Goal: Task Accomplishment & Management: Manage account settings

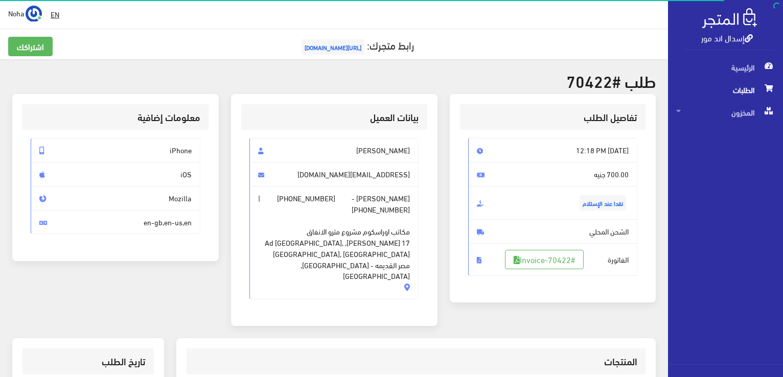
scroll to position [313, 0]
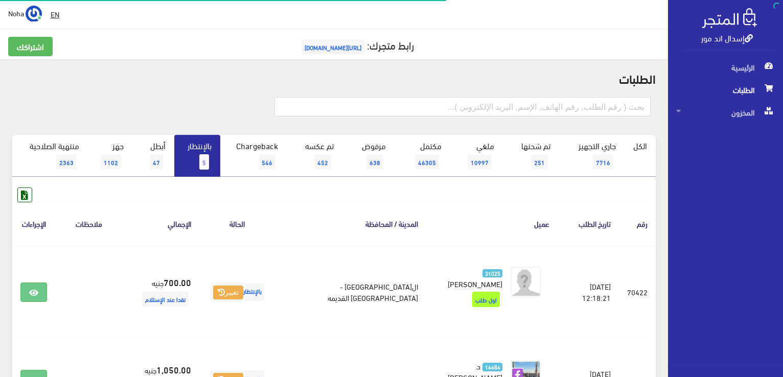
scroll to position [102, 0]
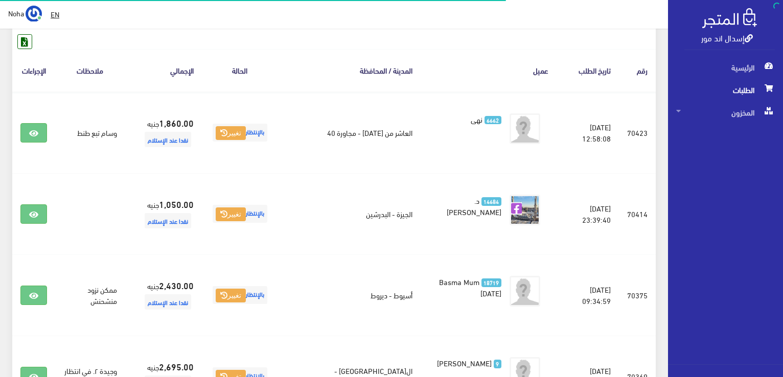
scroll to position [153, 0]
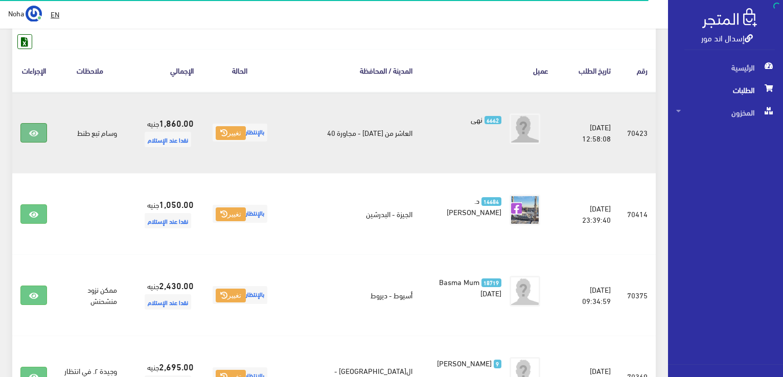
click at [31, 133] on icon at bounding box center [33, 133] width 9 height 8
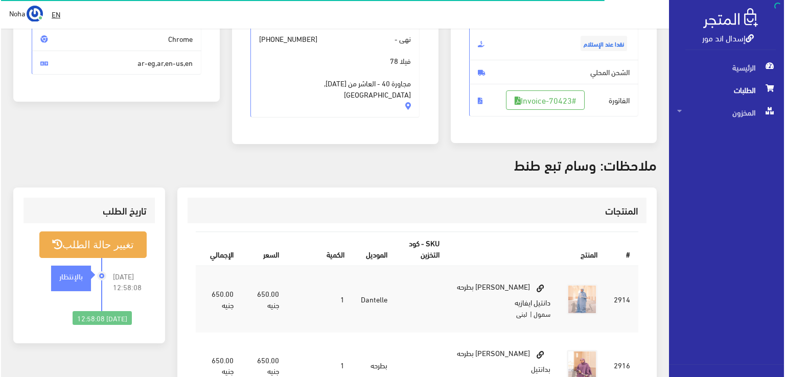
scroll to position [153, 0]
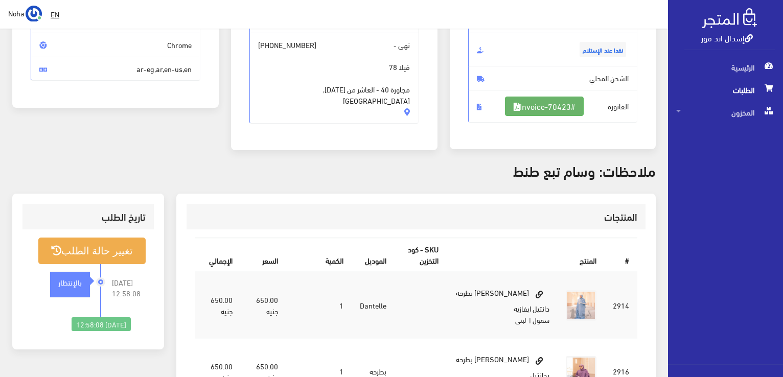
click at [534, 104] on link "#Invoice-70423" at bounding box center [544, 106] width 79 height 19
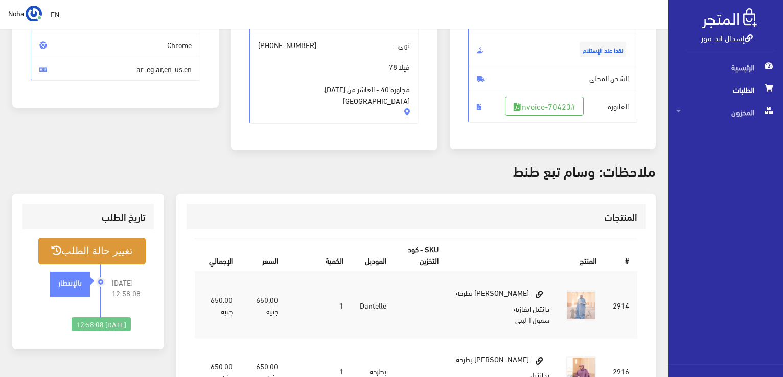
click at [107, 246] on button "تغيير حالة الطلب" at bounding box center [91, 251] width 107 height 26
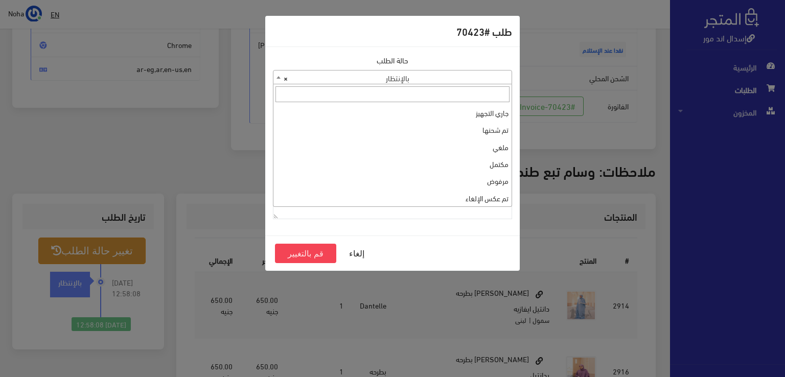
click at [470, 75] on span "× بالإنتظار" at bounding box center [392, 77] width 238 height 14
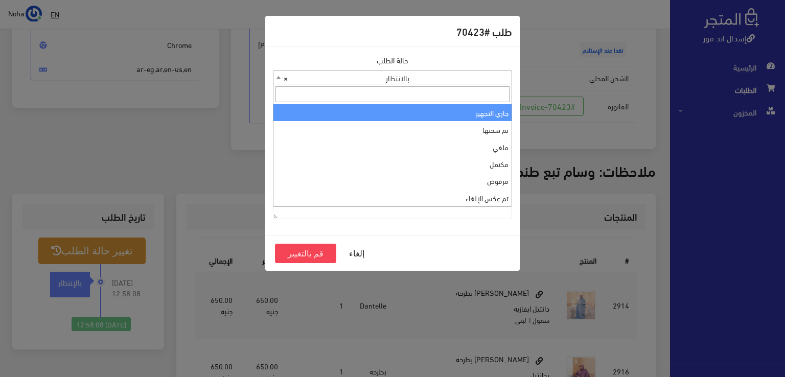
select select "1"
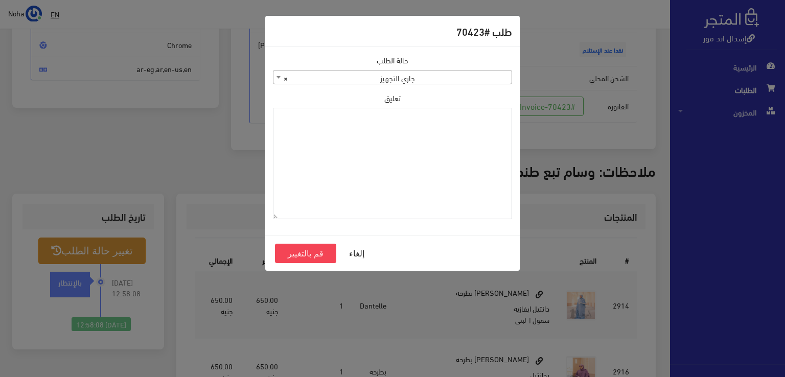
paste textarea "1118135"
type textarea "1118135"
click at [307, 253] on button "قم بالتغيير" at bounding box center [305, 253] width 61 height 19
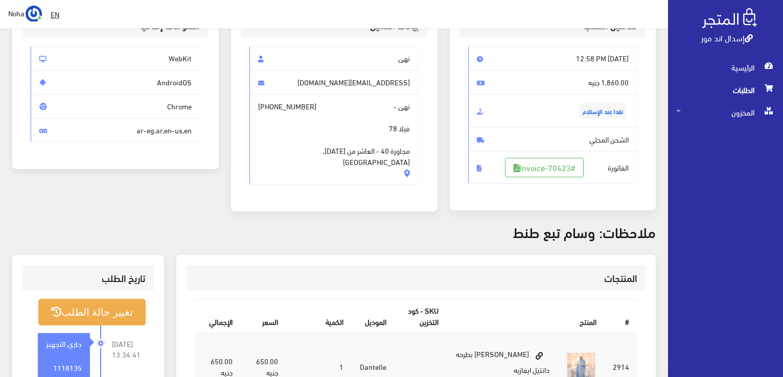
scroll to position [102, 0]
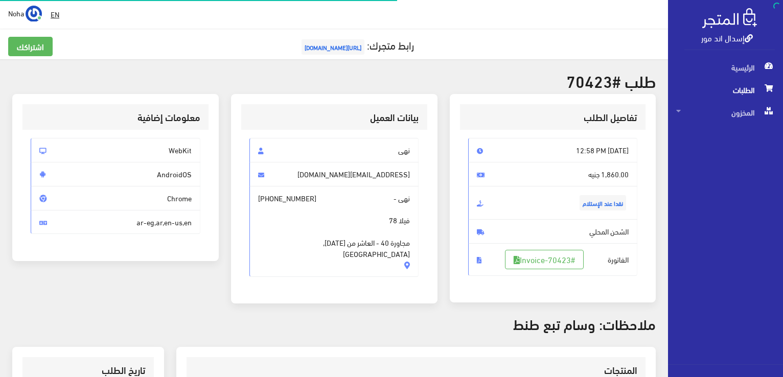
scroll to position [147, 0]
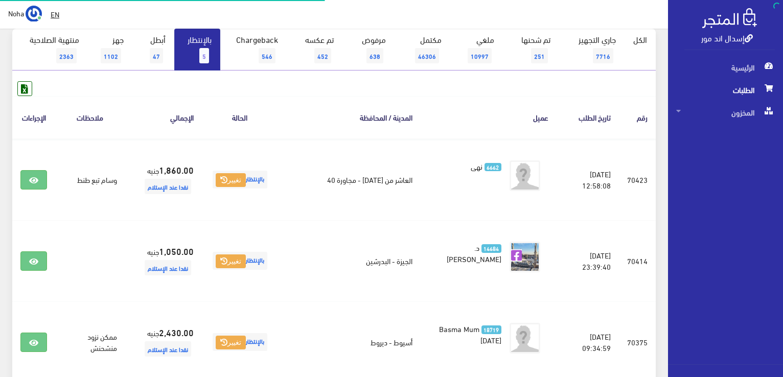
scroll to position [51, 0]
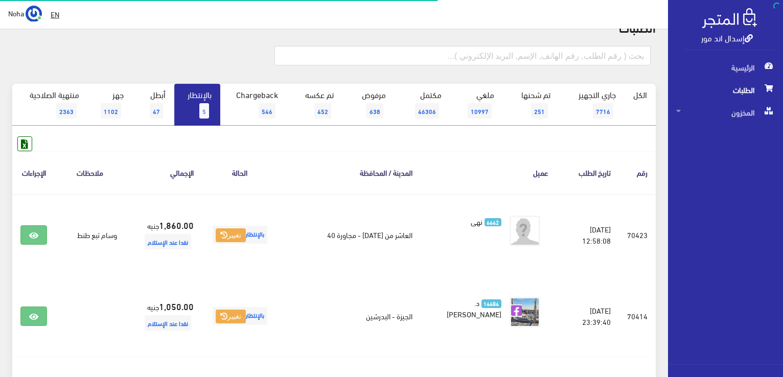
click at [198, 94] on link "بالإنتظار 5" at bounding box center [197, 105] width 46 height 42
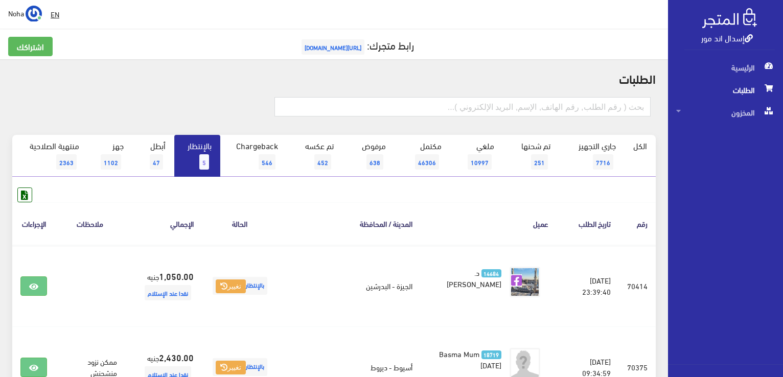
click at [195, 165] on link "بالإنتظار 5" at bounding box center [197, 156] width 46 height 42
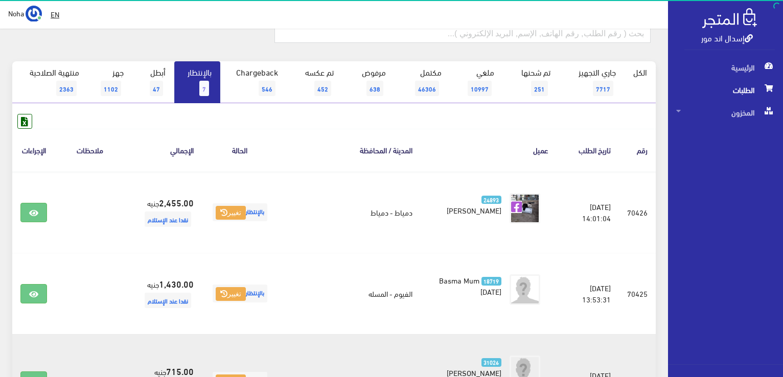
scroll to position [204, 0]
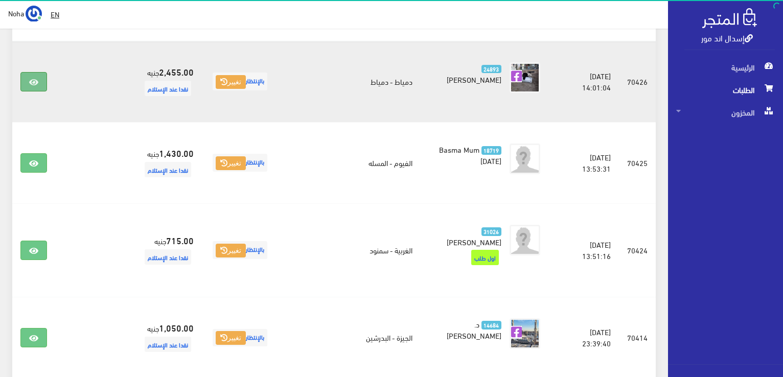
click at [31, 81] on icon at bounding box center [33, 82] width 9 height 8
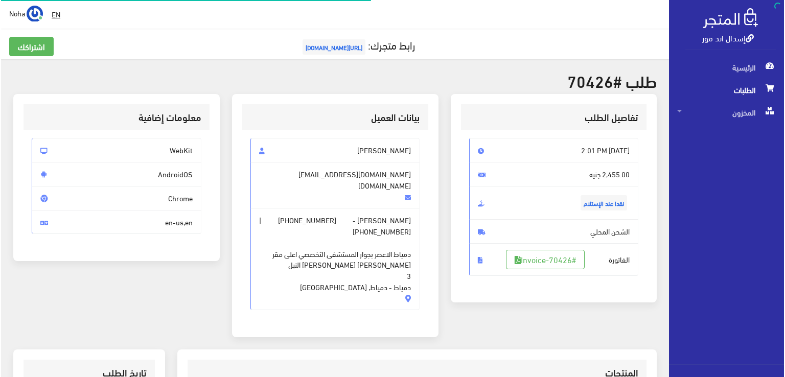
scroll to position [153, 0]
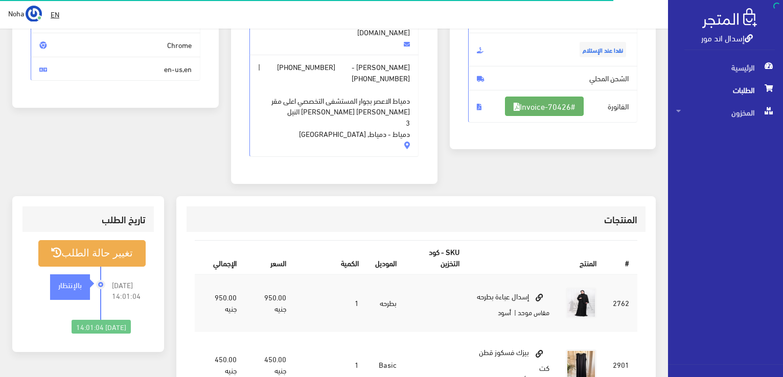
click at [548, 105] on link "#Invoice-70426" at bounding box center [544, 106] width 79 height 19
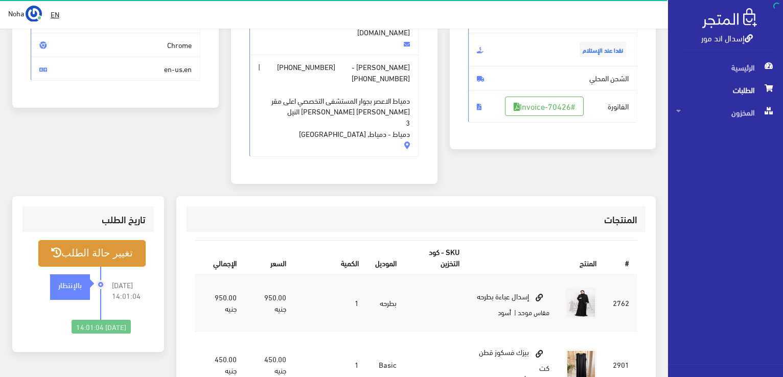
click at [126, 240] on button "تغيير حالة الطلب" at bounding box center [91, 253] width 107 height 26
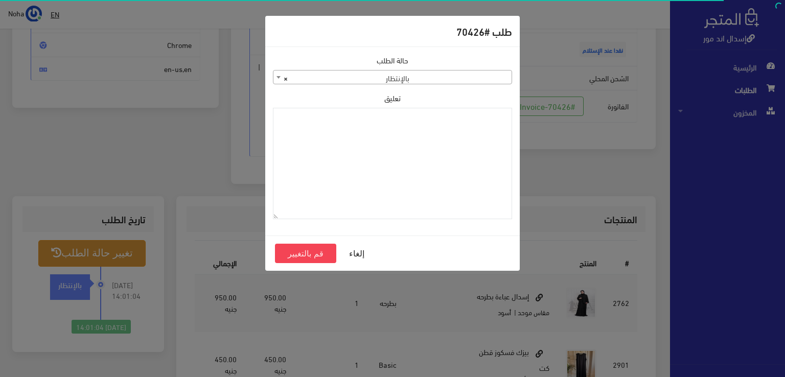
click at [493, 75] on span "× بالإنتظار" at bounding box center [392, 77] width 238 height 14
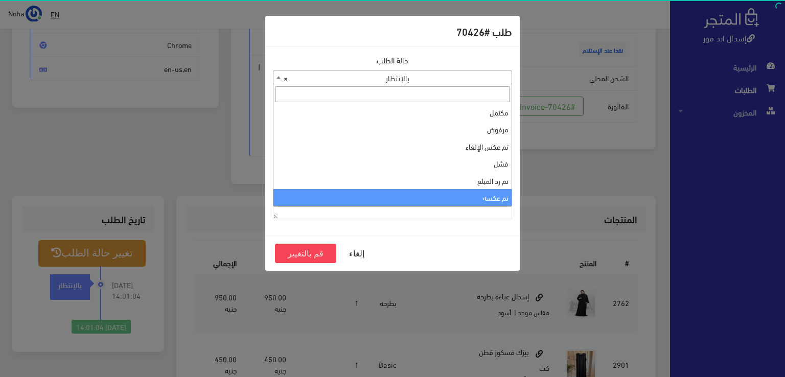
scroll to position [0, 0]
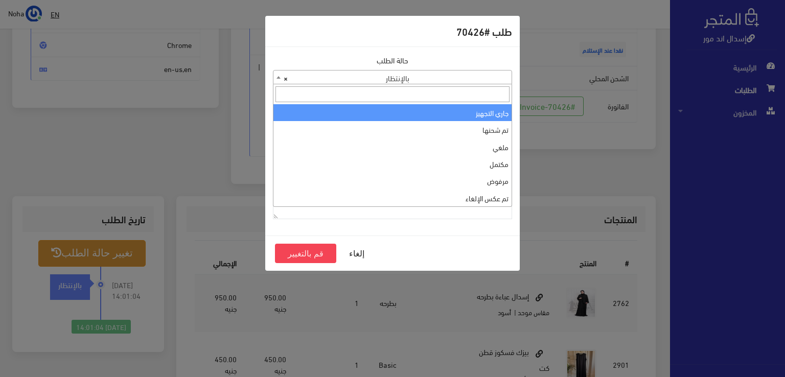
select select "1"
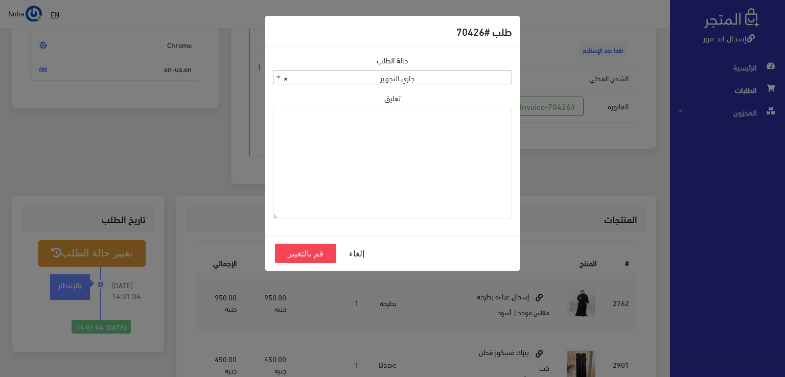
paste textarea "1118135"
type textarea "1118135"
click at [324, 252] on button "قم بالتغيير" at bounding box center [305, 253] width 61 height 19
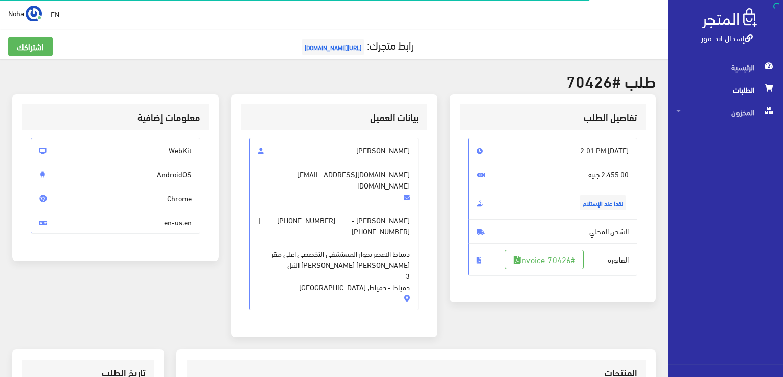
scroll to position [153, 0]
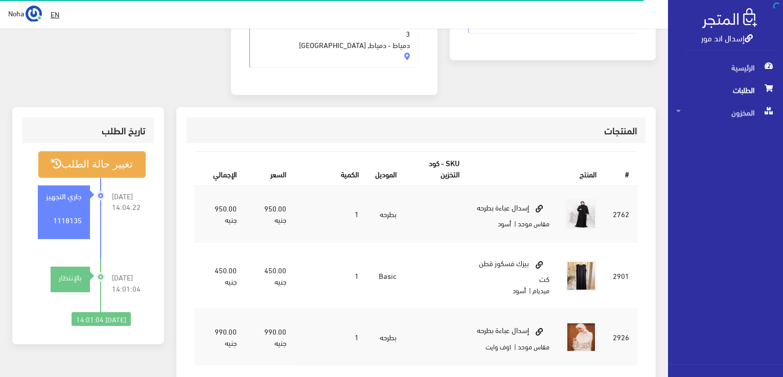
scroll to position [300, 0]
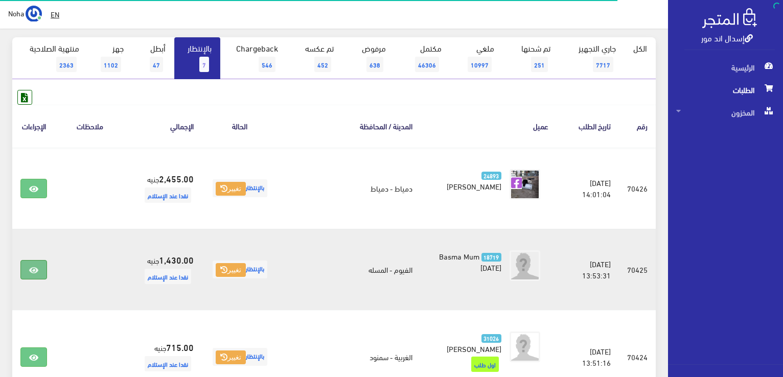
scroll to position [204, 0]
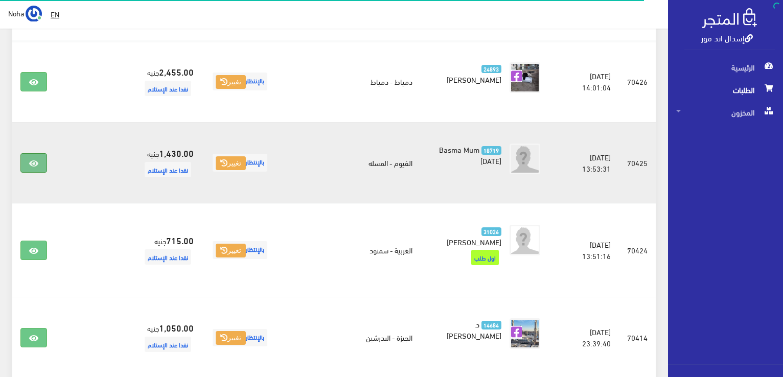
click at [36, 162] on icon at bounding box center [33, 163] width 9 height 8
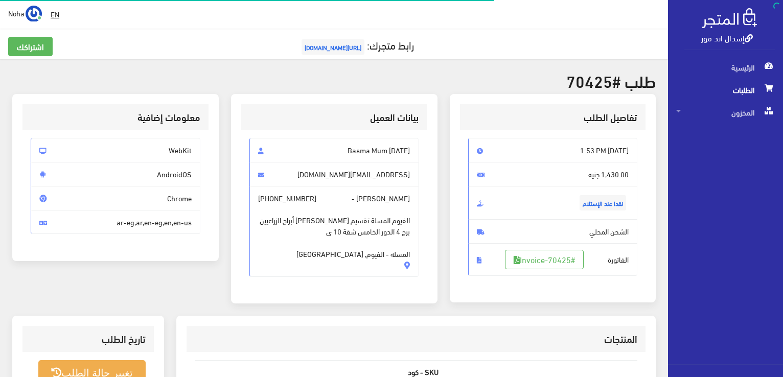
scroll to position [204, 0]
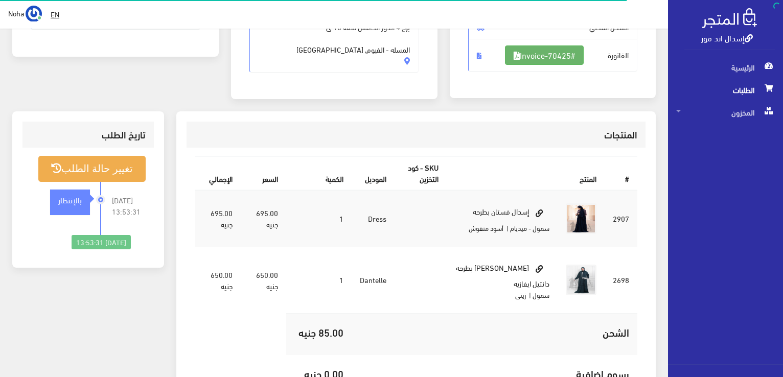
click at [541, 62] on link "#Invoice-70425" at bounding box center [544, 54] width 79 height 19
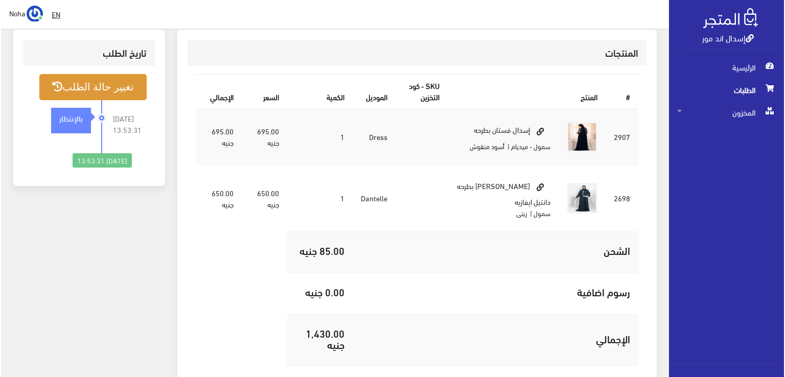
scroll to position [255, 0]
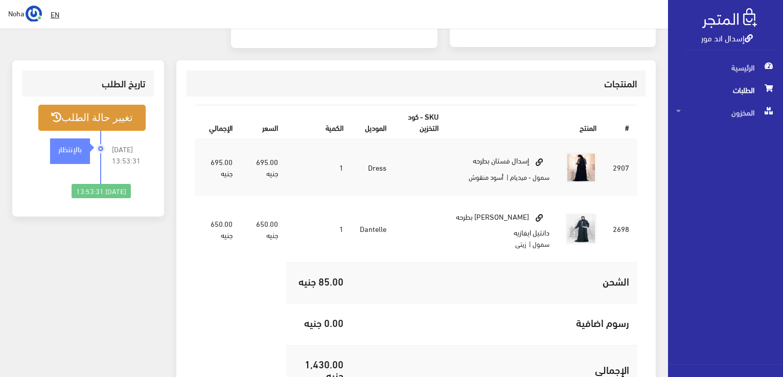
click at [80, 113] on button "تغيير حالة الطلب" at bounding box center [91, 118] width 107 height 26
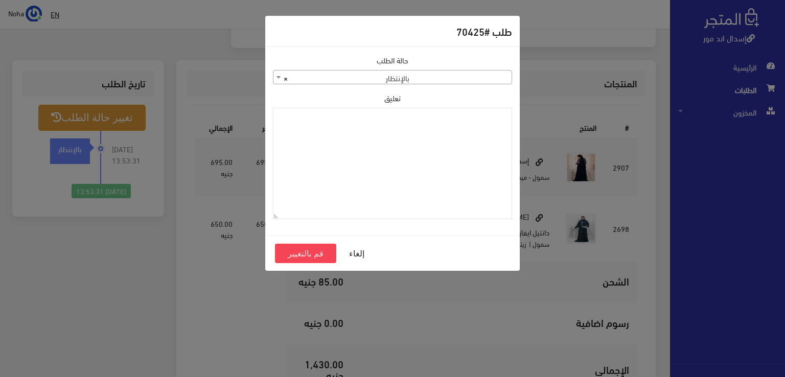
drag, startPoint x: 480, startPoint y: 68, endPoint x: 480, endPoint y: 74, distance: 6.1
click at [480, 72] on div "حالة الطلب جاري التجهيز تم شحنها ملغي مكتمل مرفوض تم عكس الإلغاء فشل تم رد المب…" at bounding box center [392, 70] width 239 height 30
click at [480, 74] on span "× بالإنتظار" at bounding box center [392, 77] width 238 height 14
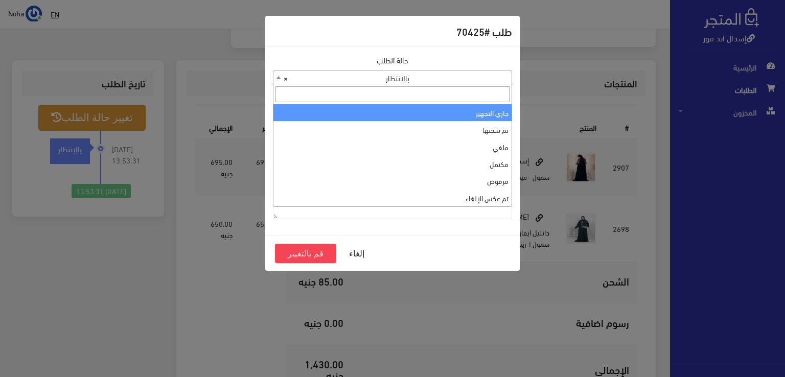
select select "1"
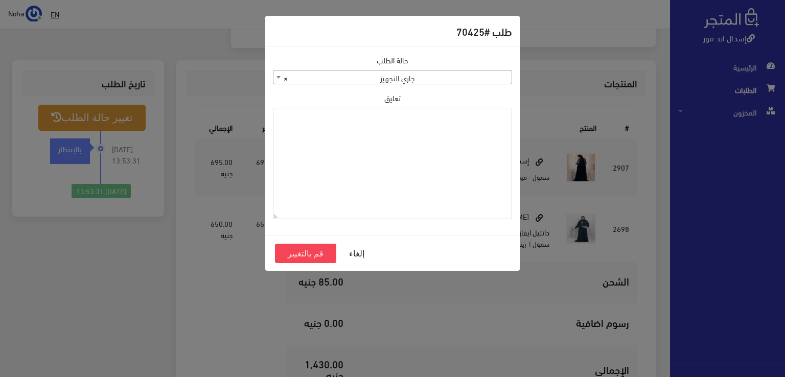
paste textarea "1118135"
type textarea "1118135"
click at [302, 254] on button "قم بالتغيير" at bounding box center [305, 253] width 61 height 19
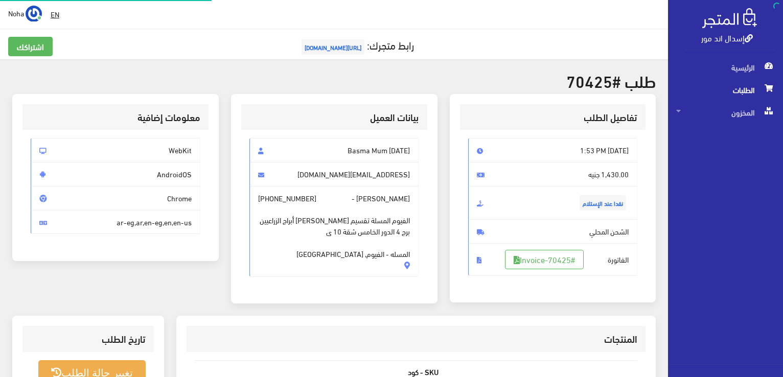
scroll to position [255, 0]
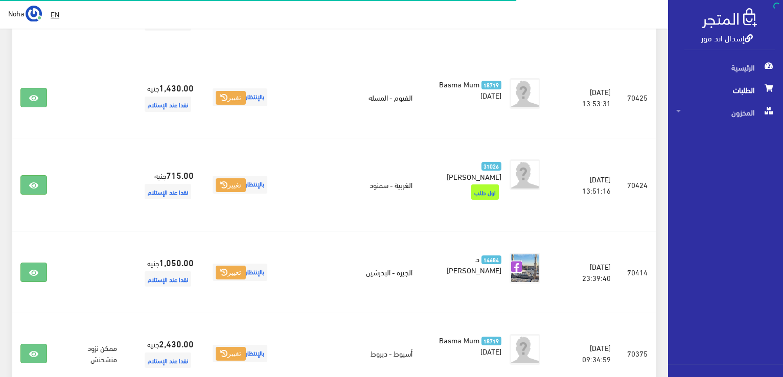
scroll to position [307, 0]
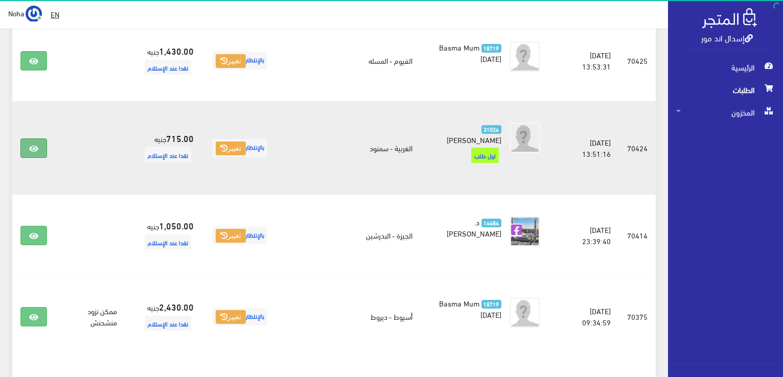
click at [32, 145] on icon at bounding box center [33, 149] width 9 height 8
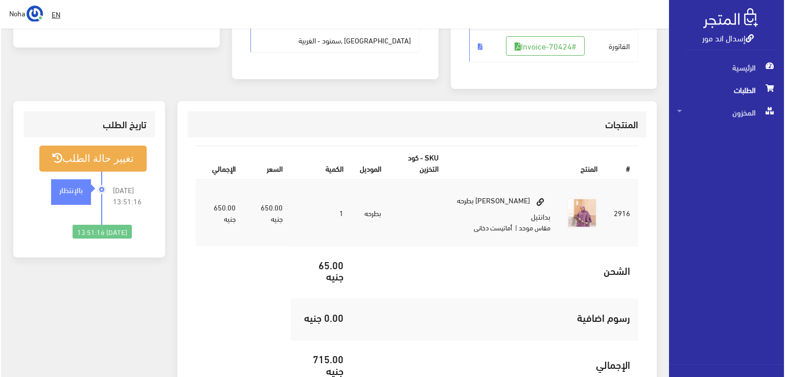
scroll to position [153, 0]
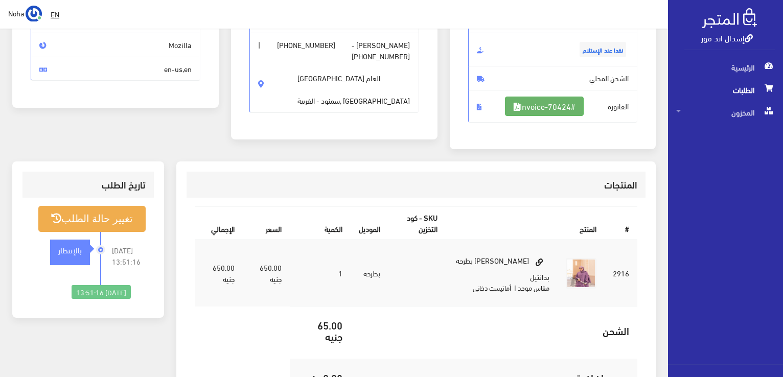
click at [564, 112] on link "#Invoice-70424" at bounding box center [544, 106] width 79 height 19
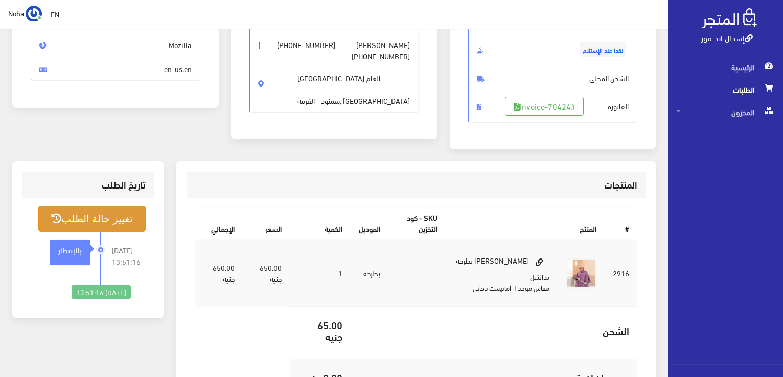
click at [110, 219] on button "تغيير حالة الطلب" at bounding box center [91, 219] width 107 height 26
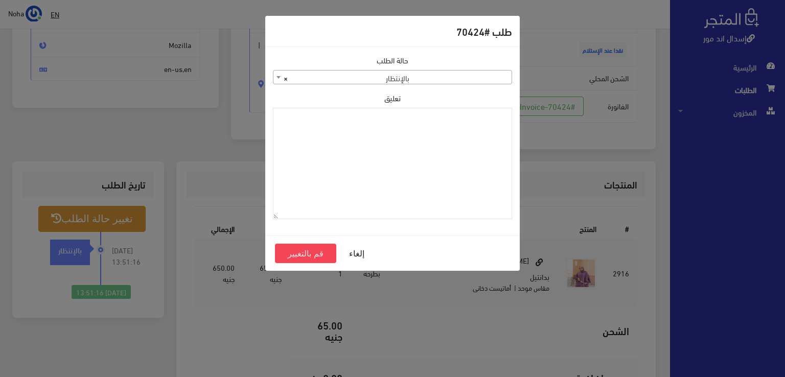
click at [384, 79] on span "× بالإنتظار" at bounding box center [392, 77] width 238 height 14
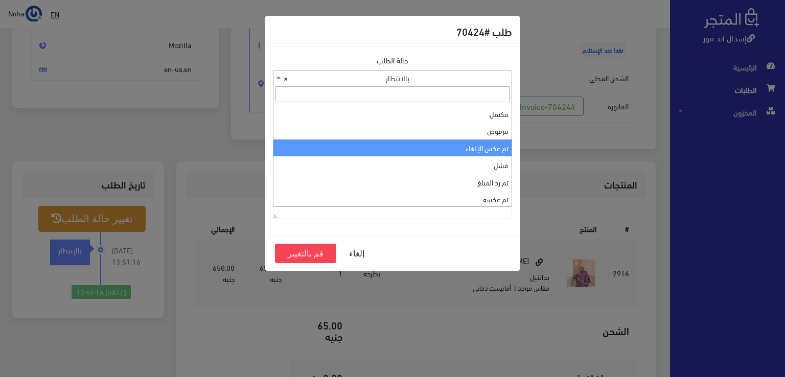
scroll to position [0, 0]
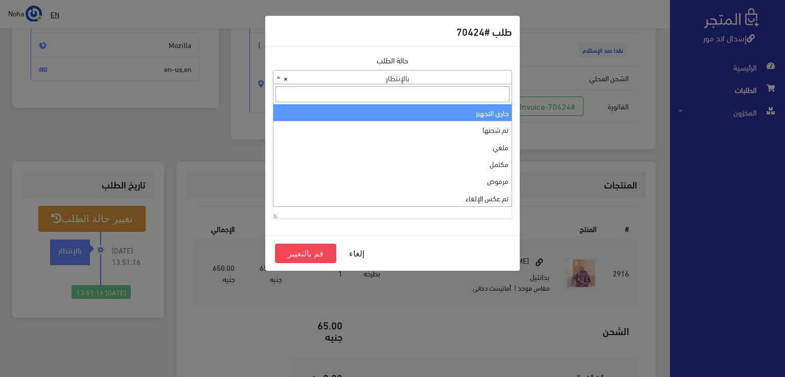
select select "1"
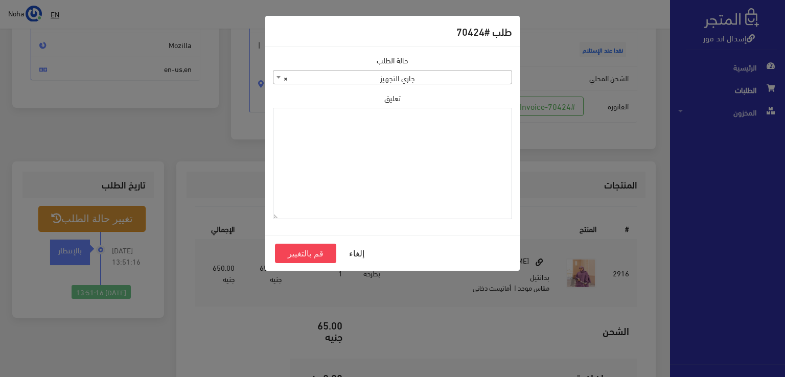
paste textarea "1118135"
type textarea "1118135"
click at [307, 253] on button "قم بالتغيير" at bounding box center [305, 253] width 61 height 19
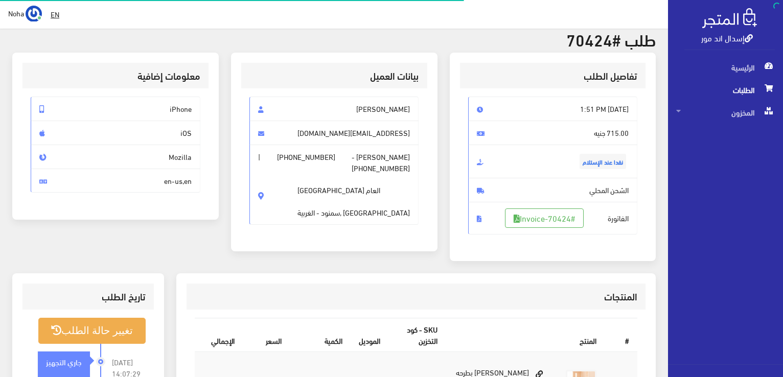
scroll to position [153, 0]
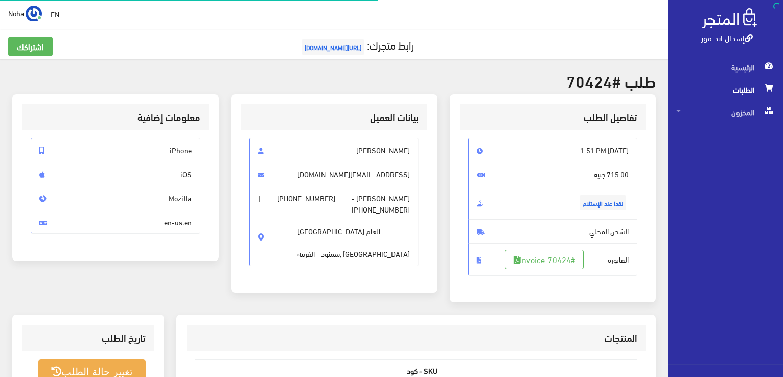
scroll to position [147, 0]
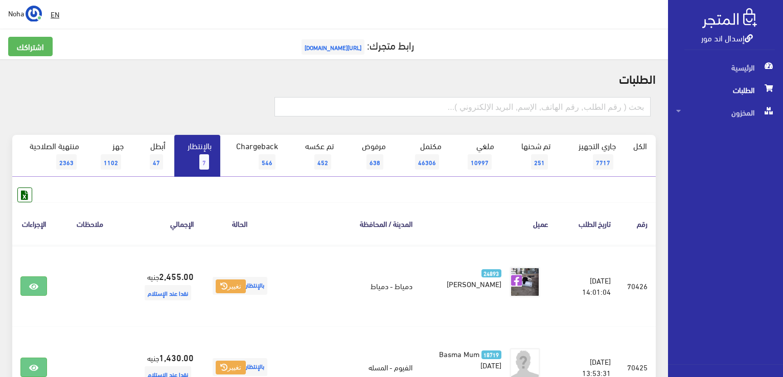
click at [198, 162] on link "بالإنتظار 7" at bounding box center [197, 156] width 46 height 42
click at [200, 144] on link "بالإنتظار 7" at bounding box center [197, 156] width 46 height 42
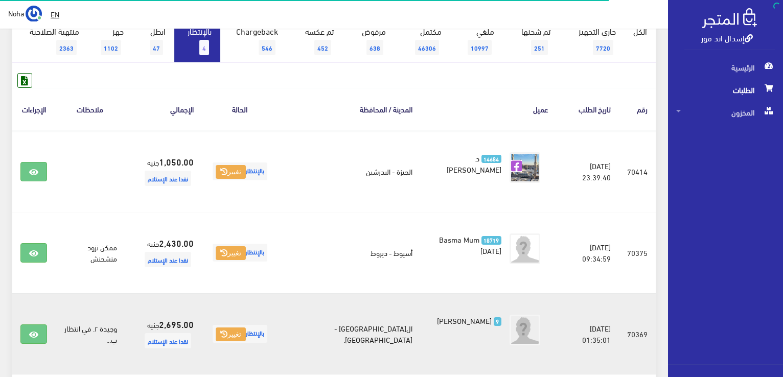
scroll to position [153, 0]
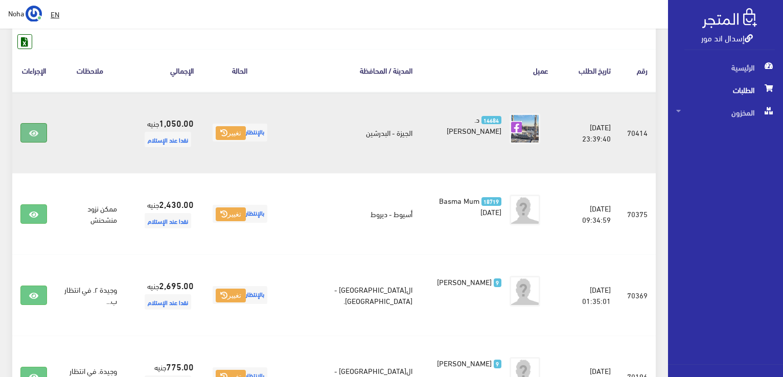
click at [26, 139] on link at bounding box center [33, 132] width 27 height 19
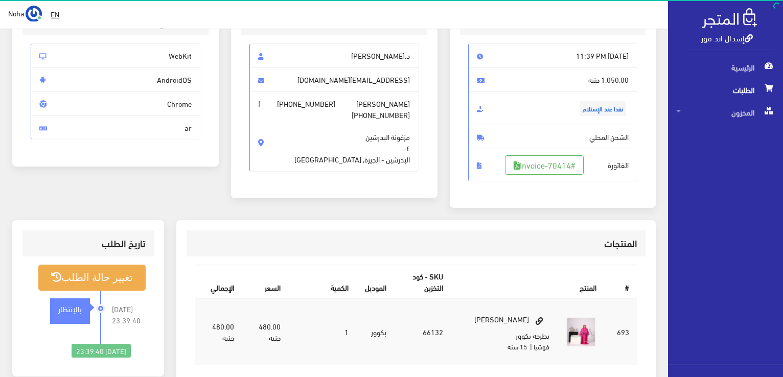
scroll to position [51, 0]
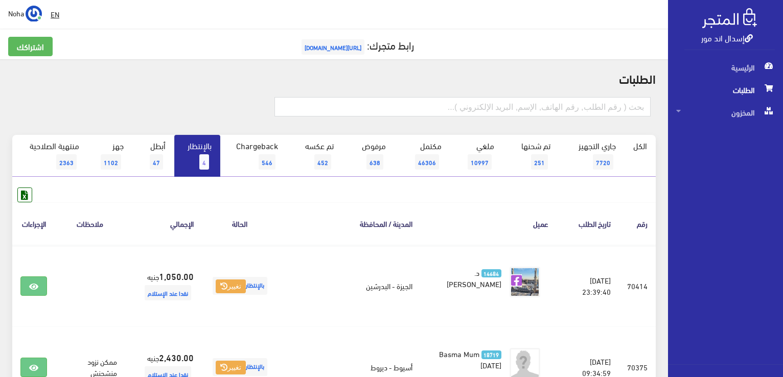
click at [359, 45] on span "[URL][DOMAIN_NAME]" at bounding box center [332, 46] width 63 height 15
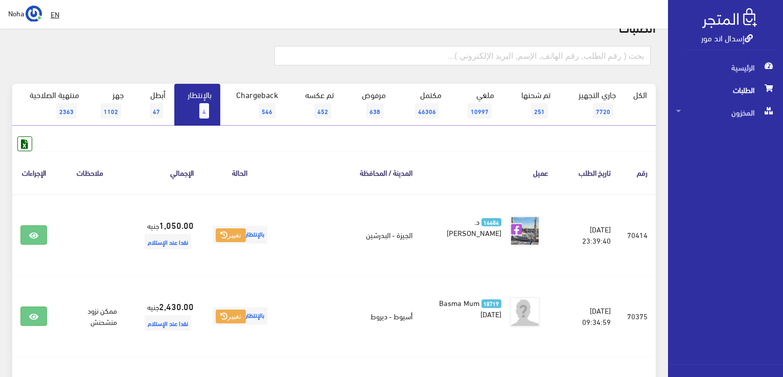
click at [179, 100] on link "بالإنتظار 4" at bounding box center [197, 105] width 46 height 42
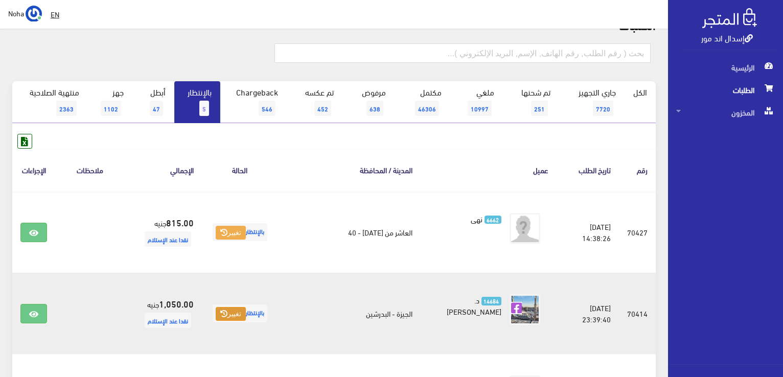
scroll to position [102, 0]
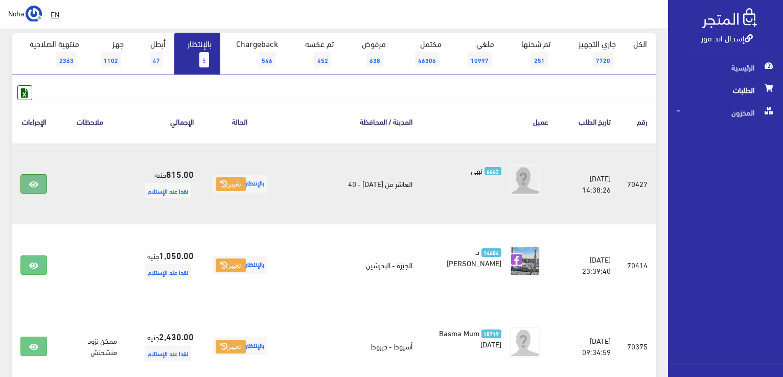
click at [26, 178] on link at bounding box center [33, 183] width 27 height 19
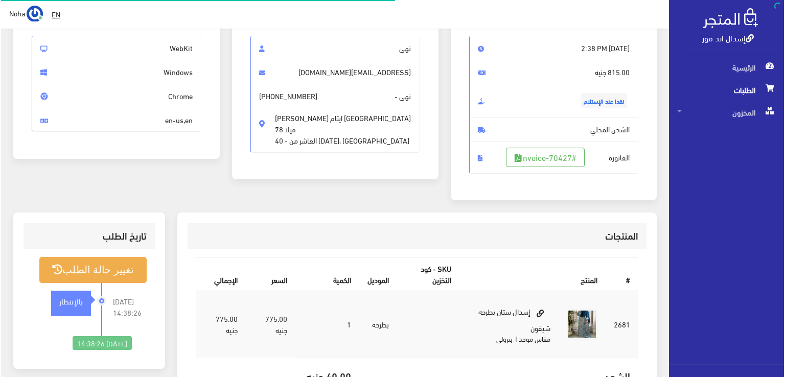
scroll to position [102, 0]
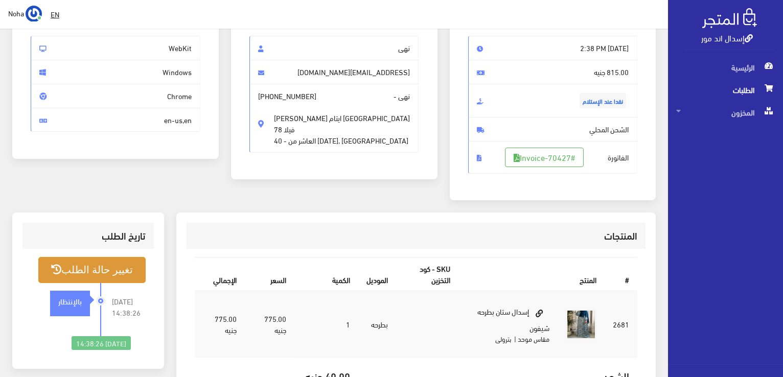
click at [94, 277] on button "تغيير حالة الطلب" at bounding box center [91, 270] width 107 height 26
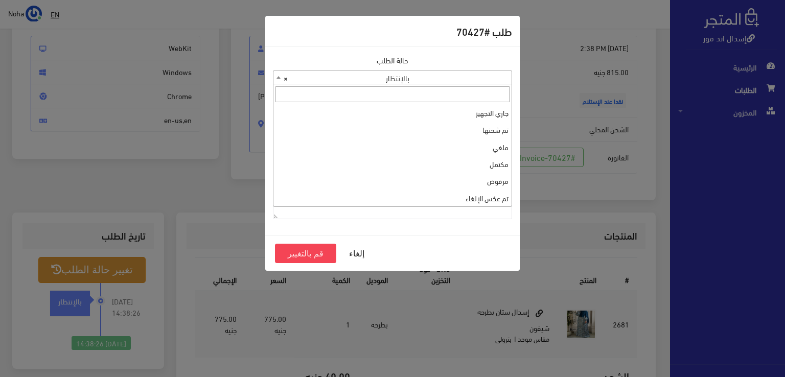
click at [437, 79] on span "× بالإنتظار" at bounding box center [392, 77] width 238 height 14
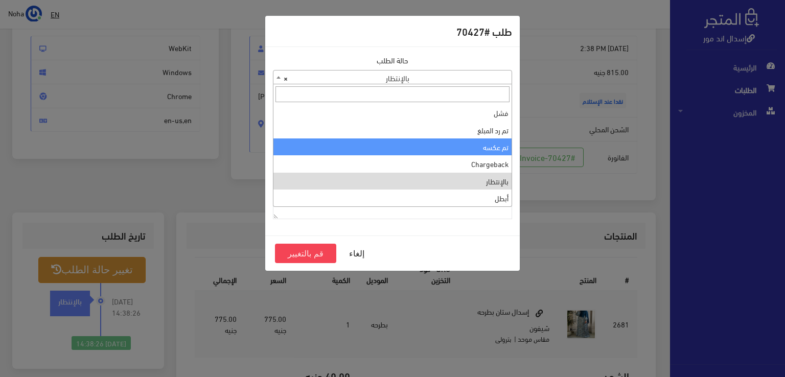
scroll to position [136, 0]
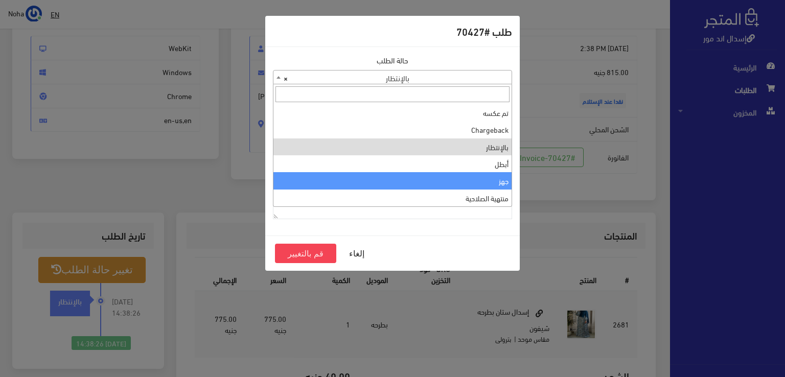
select select "13"
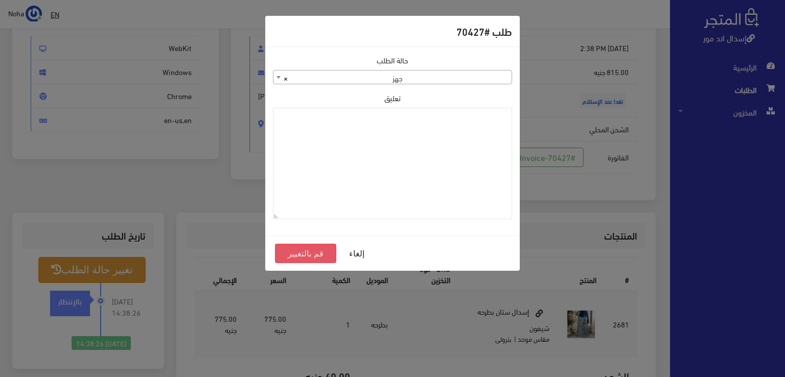
click at [310, 256] on button "قم بالتغيير" at bounding box center [305, 253] width 61 height 19
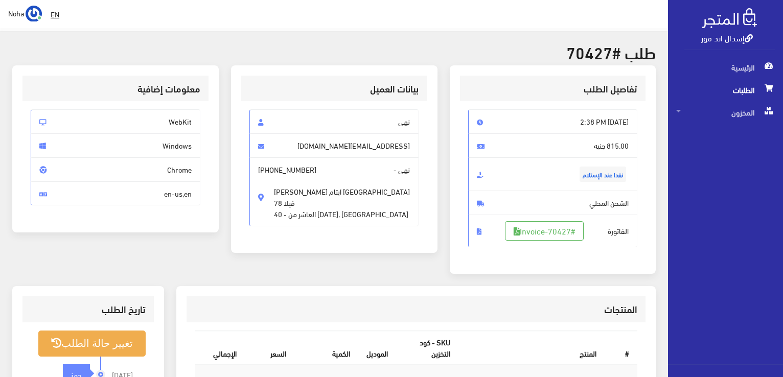
scroll to position [102, 0]
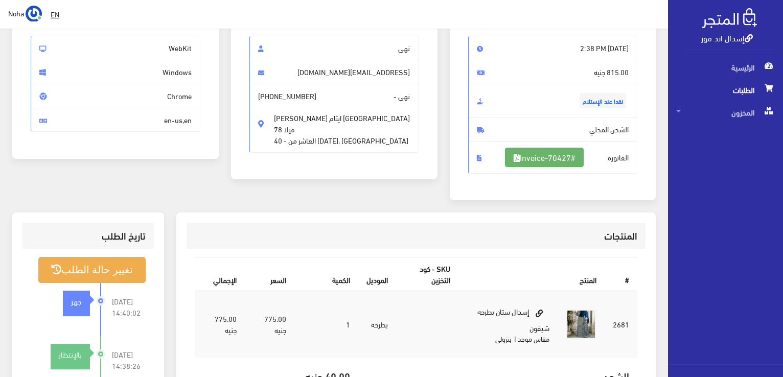
click at [560, 148] on link "#Invoice-70427" at bounding box center [544, 157] width 79 height 19
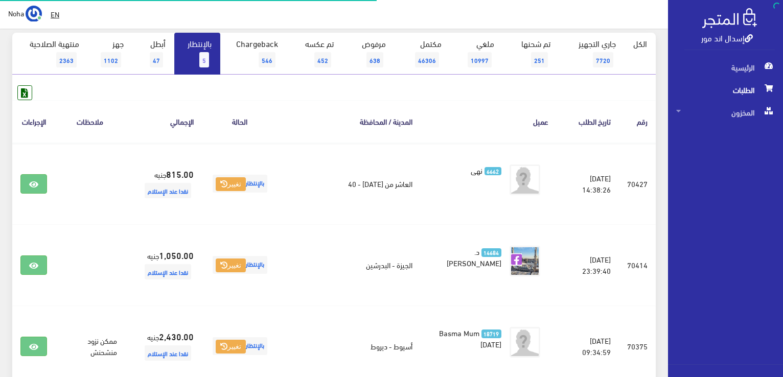
scroll to position [102, 0]
click at [192, 41] on link "بالإنتظار 5" at bounding box center [197, 54] width 46 height 42
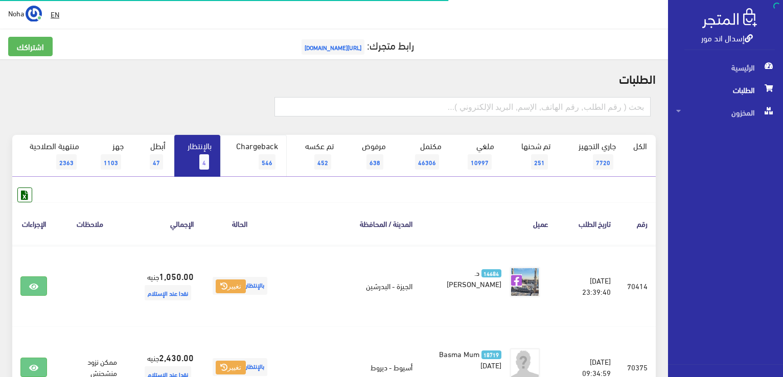
scroll to position [102, 0]
